Goal: Information Seeking & Learning: Find specific page/section

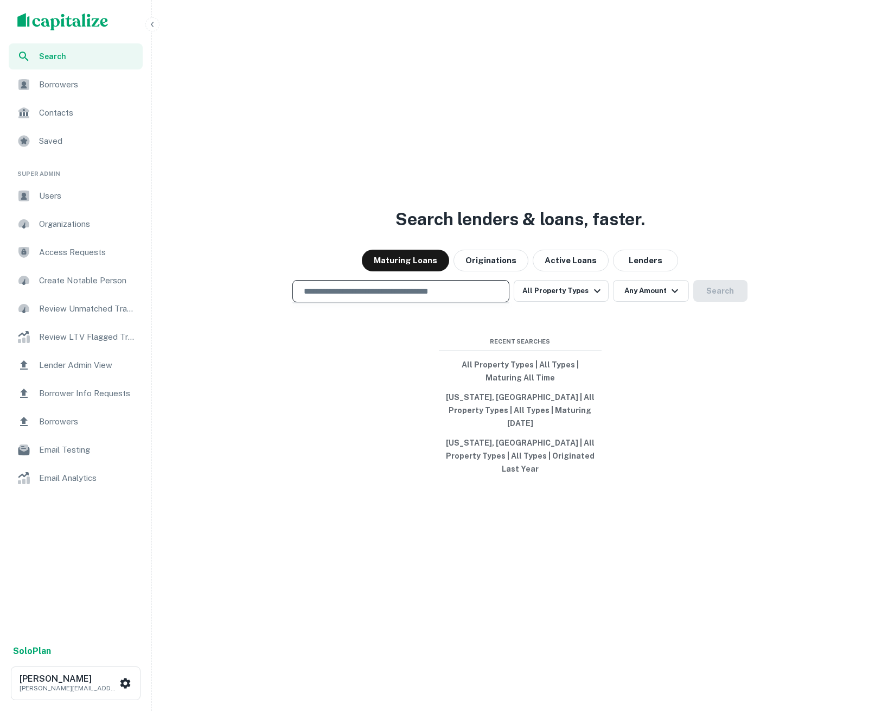
click at [404, 297] on input "text" at bounding box center [400, 291] width 207 height 12
type input "**********"
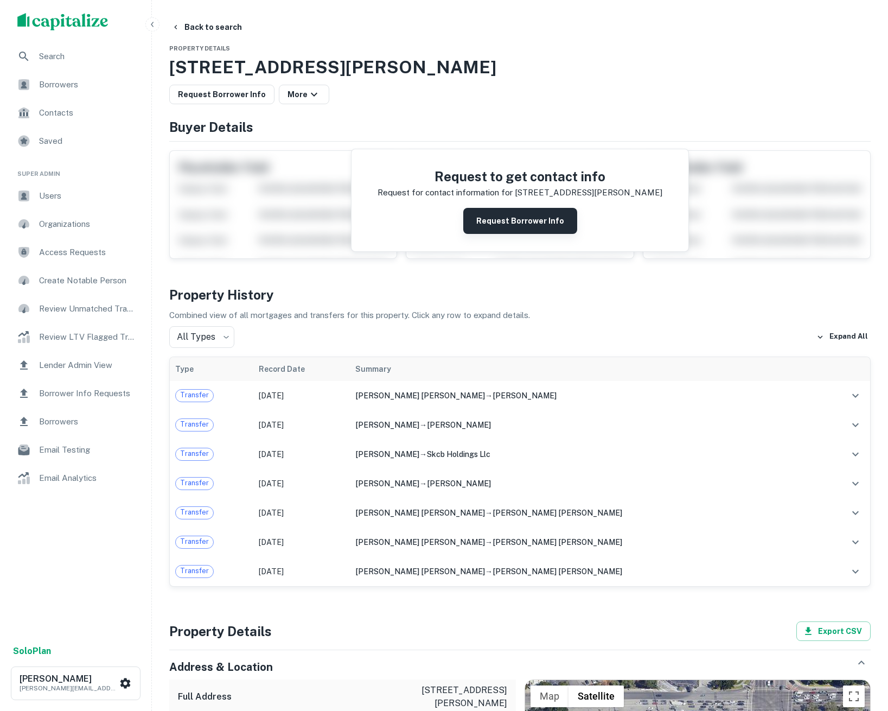
click at [534, 223] on button "Request Borrower Info" at bounding box center [520, 221] width 114 height 26
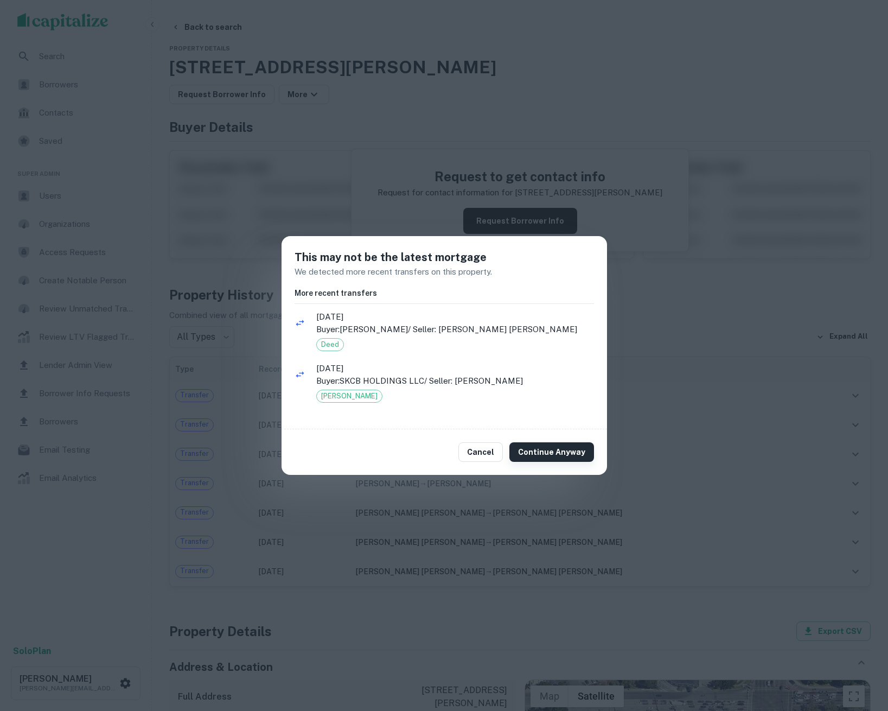
click at [551, 454] on button "Continue Anyway" at bounding box center [551, 452] width 85 height 20
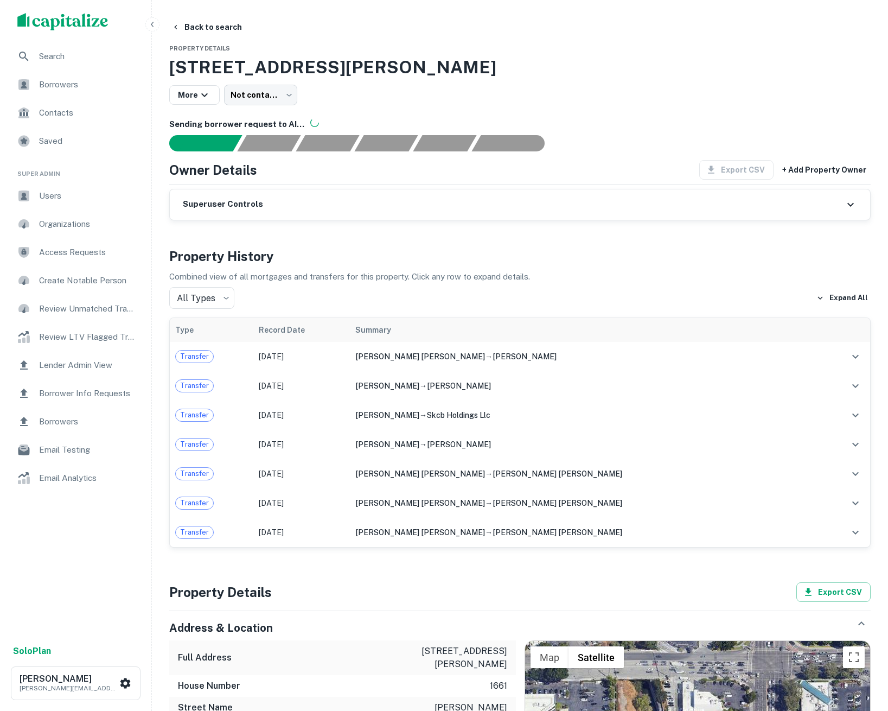
click at [88, 59] on span "Search" at bounding box center [87, 56] width 97 height 13
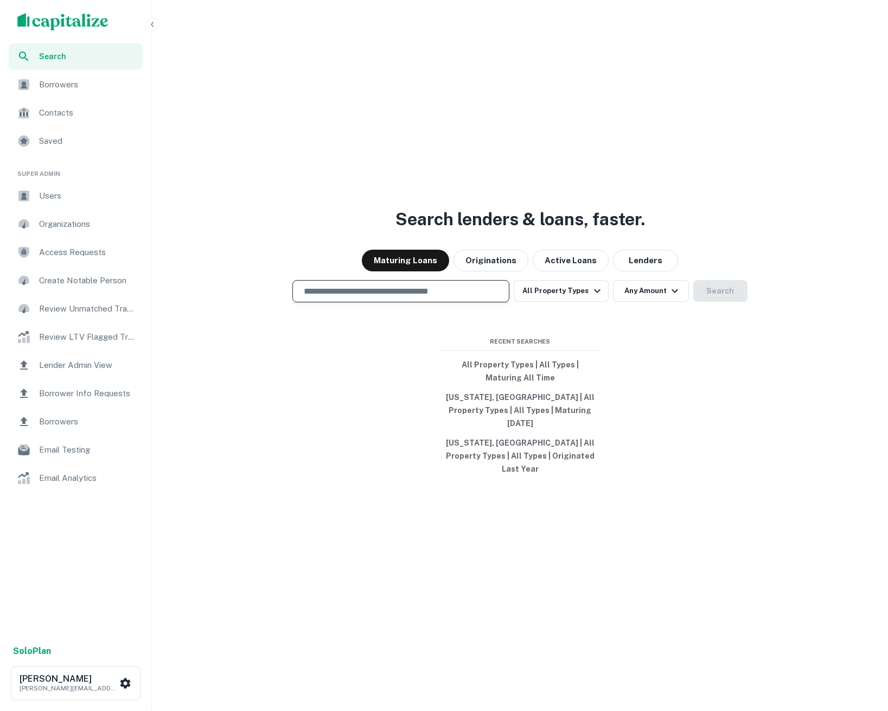
click at [342, 297] on input "text" at bounding box center [400, 291] width 207 height 12
type input "**********"
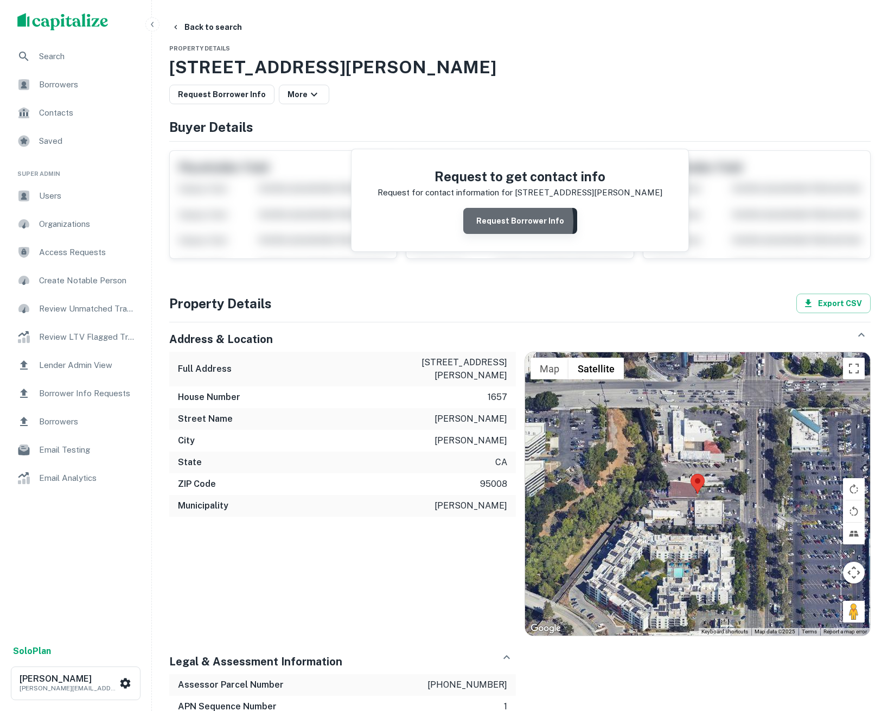
click at [491, 222] on button "Request Borrower Info" at bounding box center [520, 221] width 114 height 26
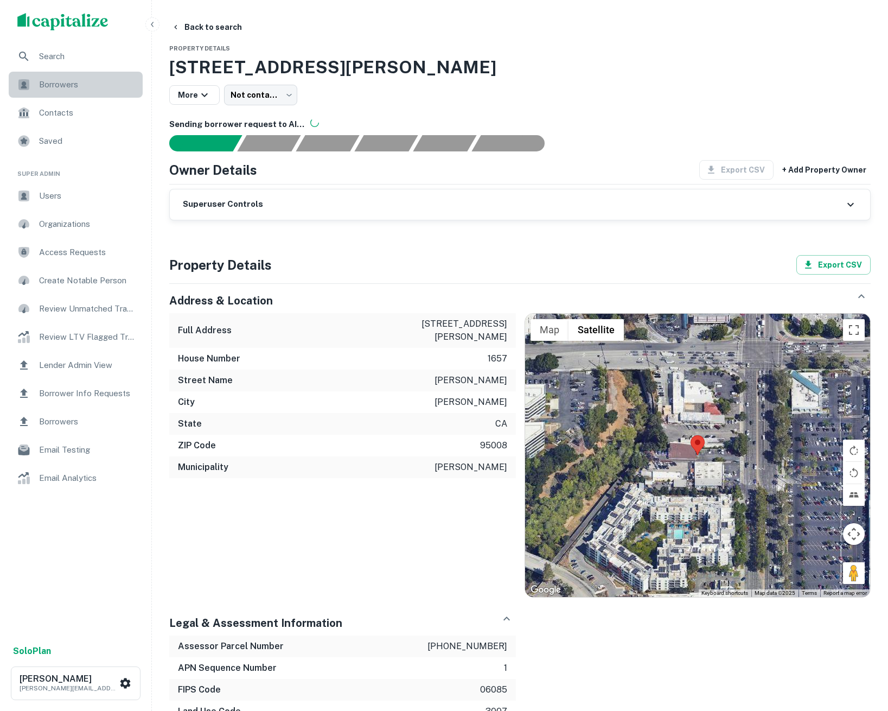
click at [63, 82] on span "Borrowers" at bounding box center [87, 84] width 97 height 13
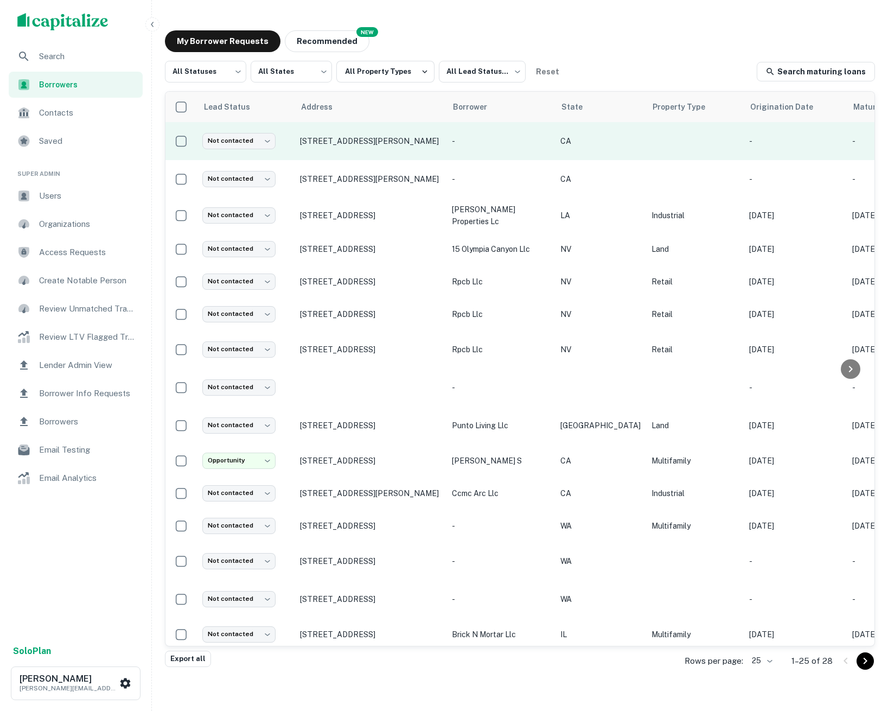
click at [470, 147] on td "-" at bounding box center [500, 141] width 108 height 38
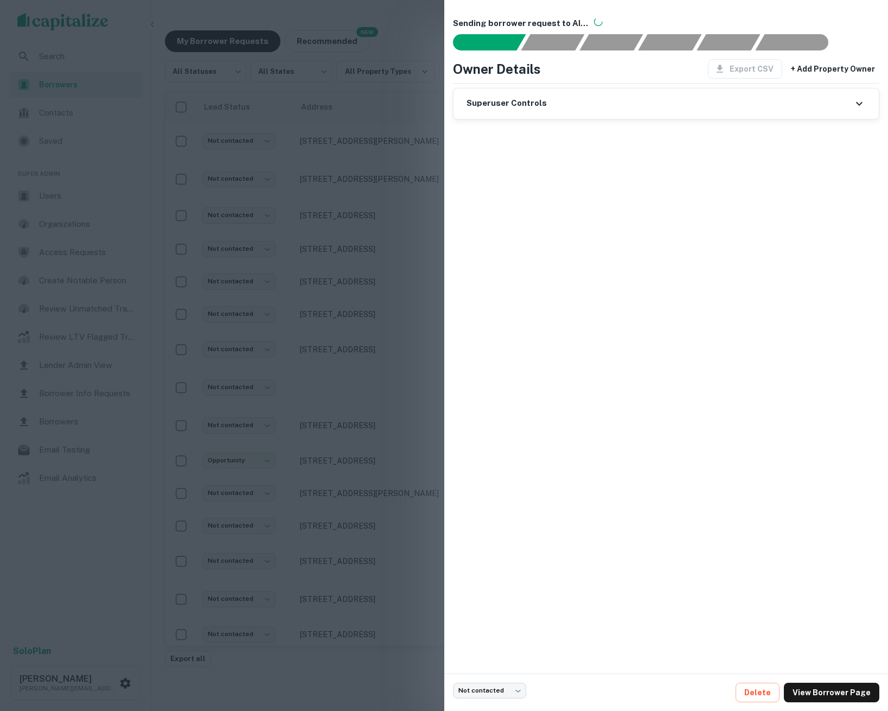
click at [387, 123] on div at bounding box center [444, 355] width 888 height 711
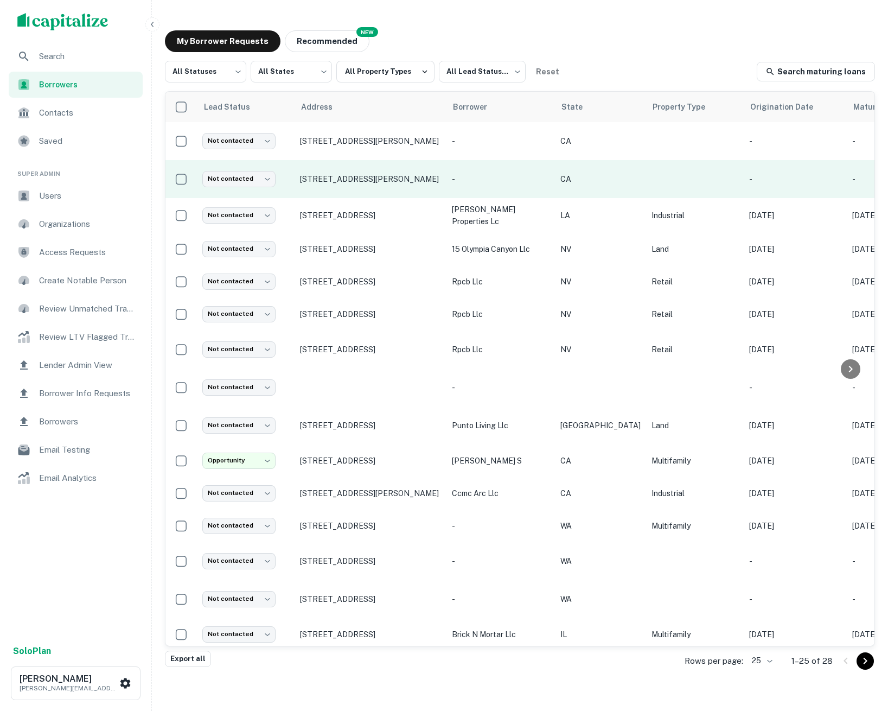
click at [358, 177] on p "1661 S Bascom Ave, Campbell, CA, 95008" at bounding box center [370, 179] width 141 height 10
click at [380, 178] on p "1661 S Bascom Ave, Campbell, CA, 95008" at bounding box center [370, 179] width 141 height 10
click at [376, 174] on p "1661 S Bascom Ave, Campbell, CA, 95008" at bounding box center [370, 179] width 141 height 10
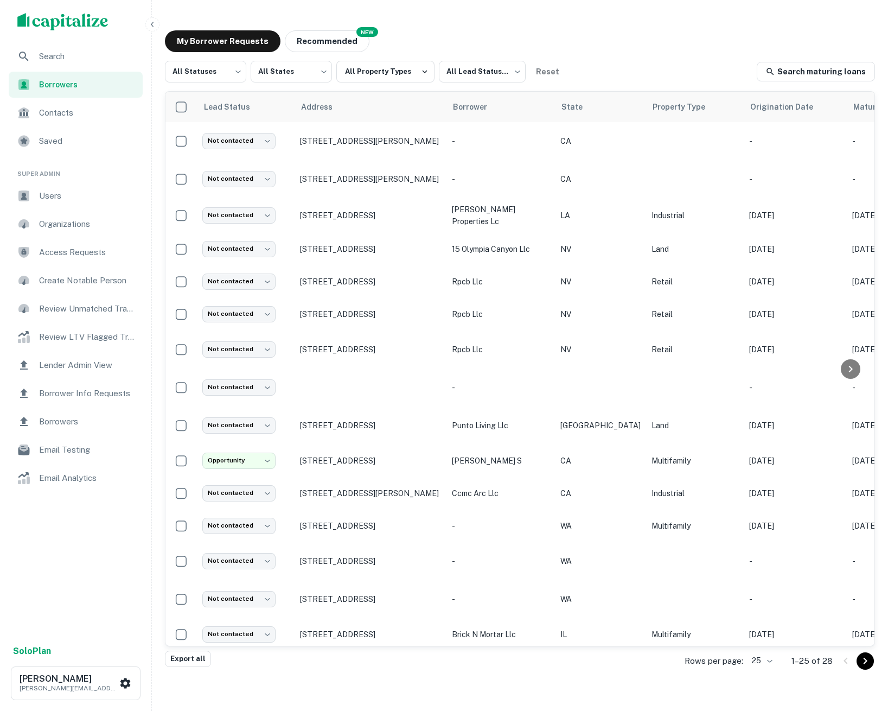
click at [60, 196] on span "Users" at bounding box center [87, 195] width 97 height 13
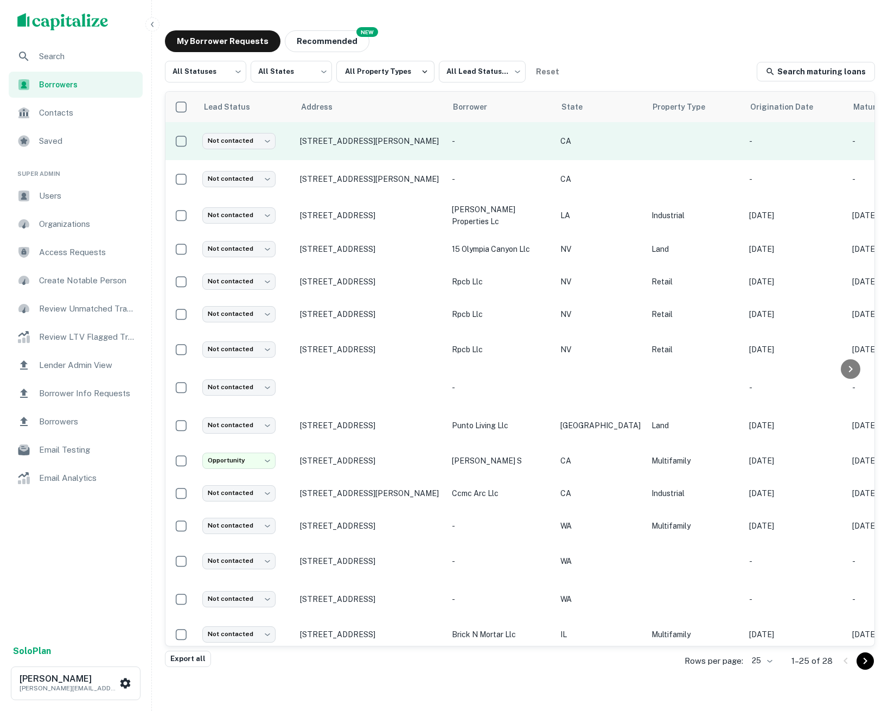
click at [515, 137] on p "-" at bounding box center [501, 141] width 98 height 12
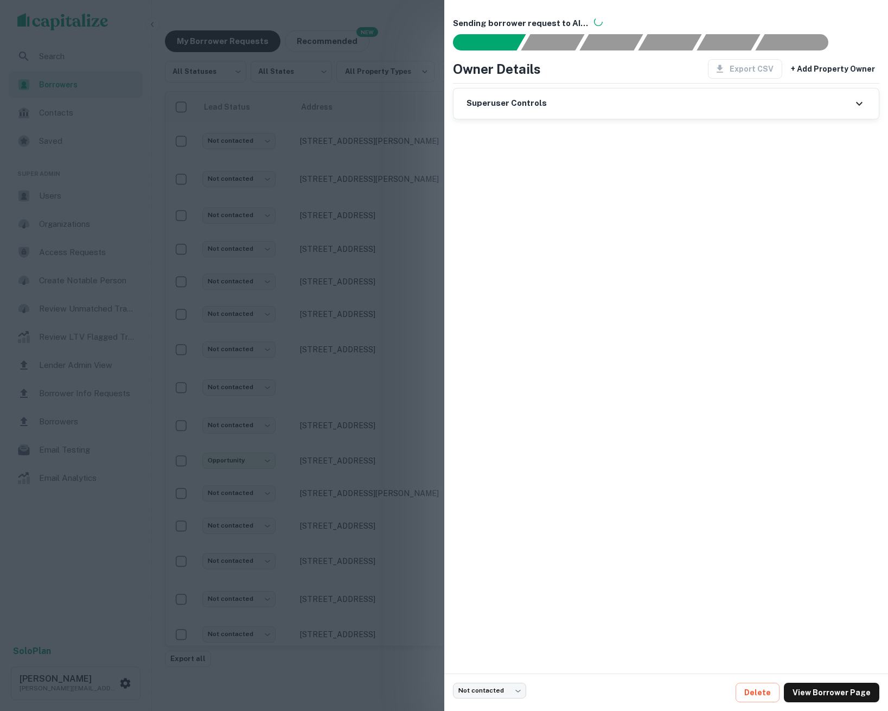
click at [409, 164] on div at bounding box center [444, 355] width 888 height 711
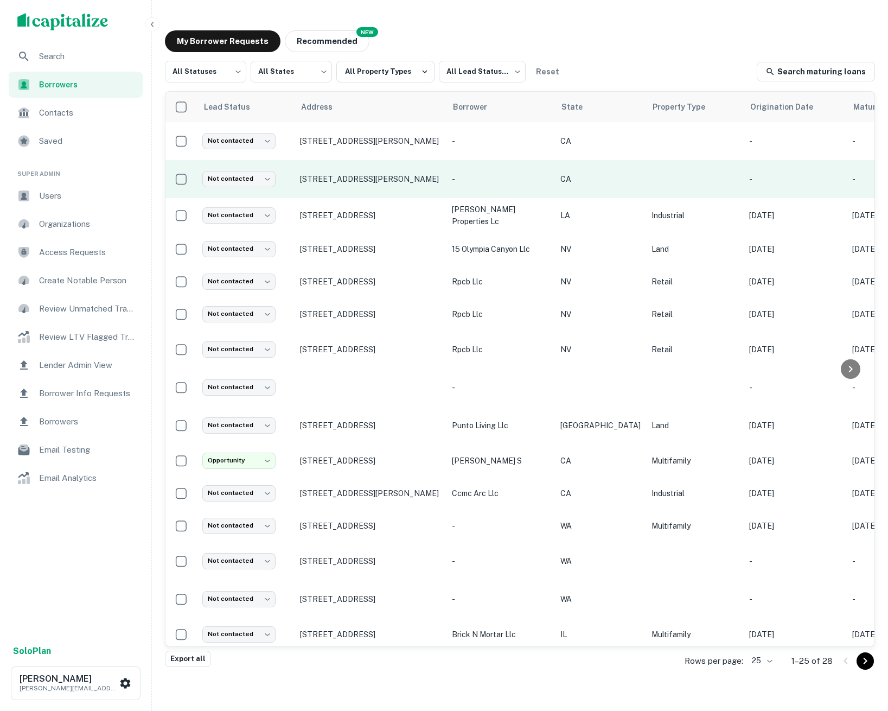
click at [366, 177] on p "[STREET_ADDRESS][PERSON_NAME]" at bounding box center [370, 179] width 141 height 10
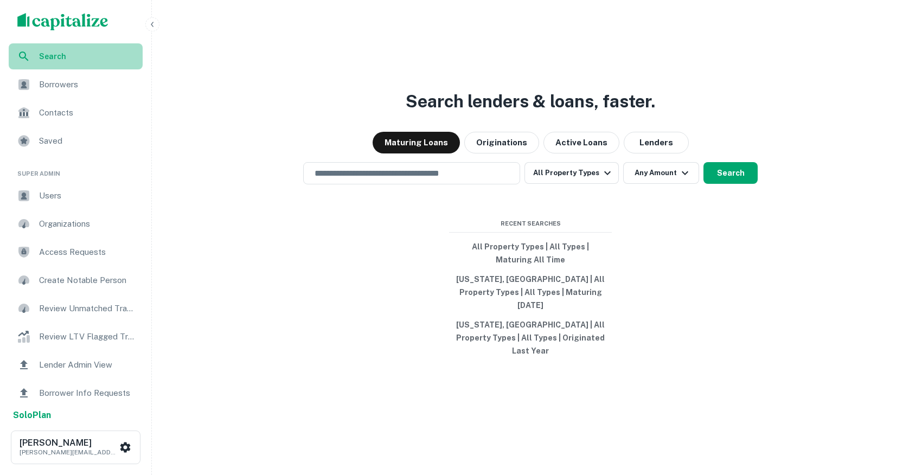
click at [66, 59] on span "Search" at bounding box center [87, 56] width 97 height 12
click at [423, 180] on input "text" at bounding box center [411, 173] width 207 height 12
